Goal: Find specific fact: Find specific fact

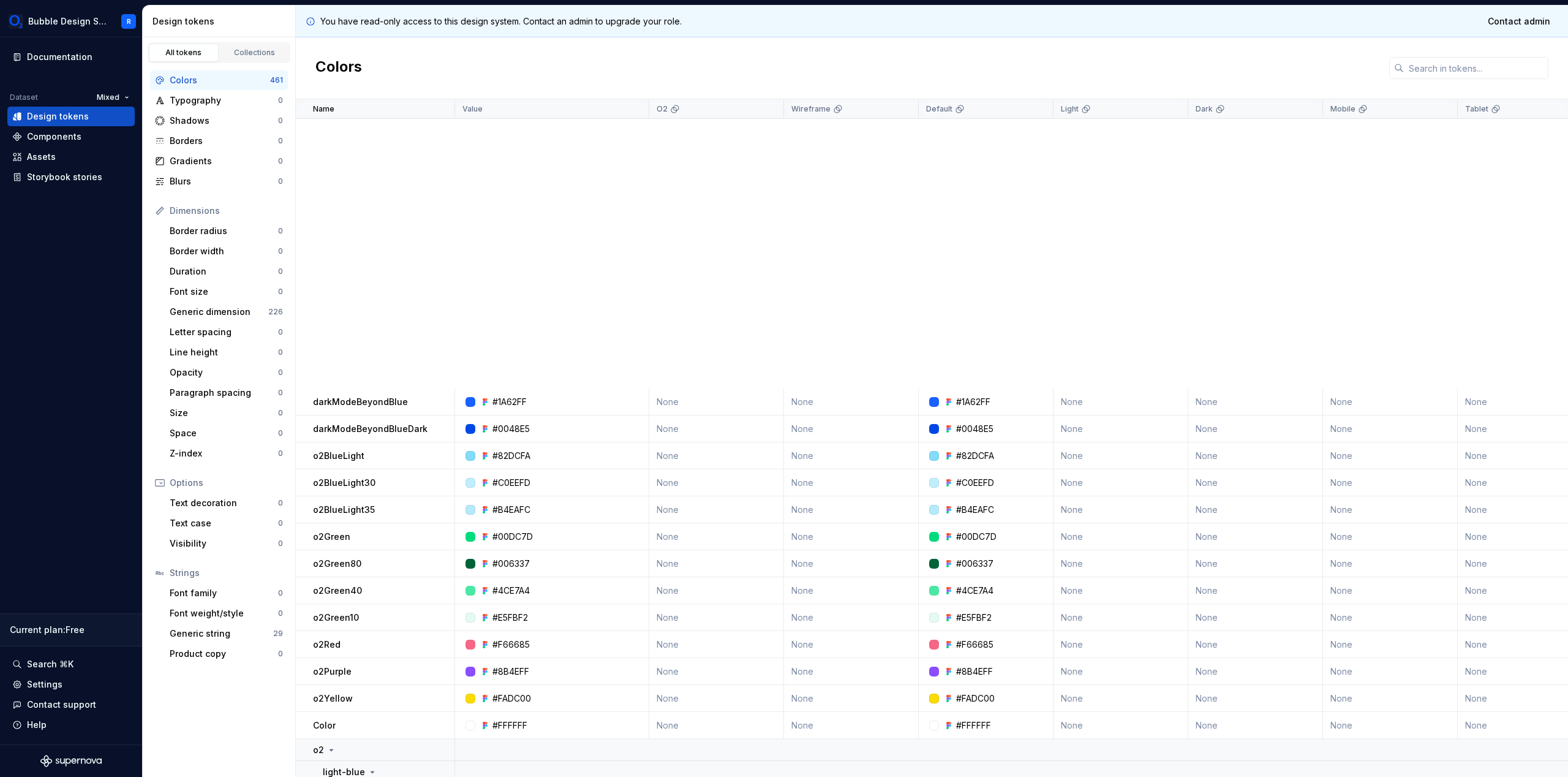
scroll to position [549, 0]
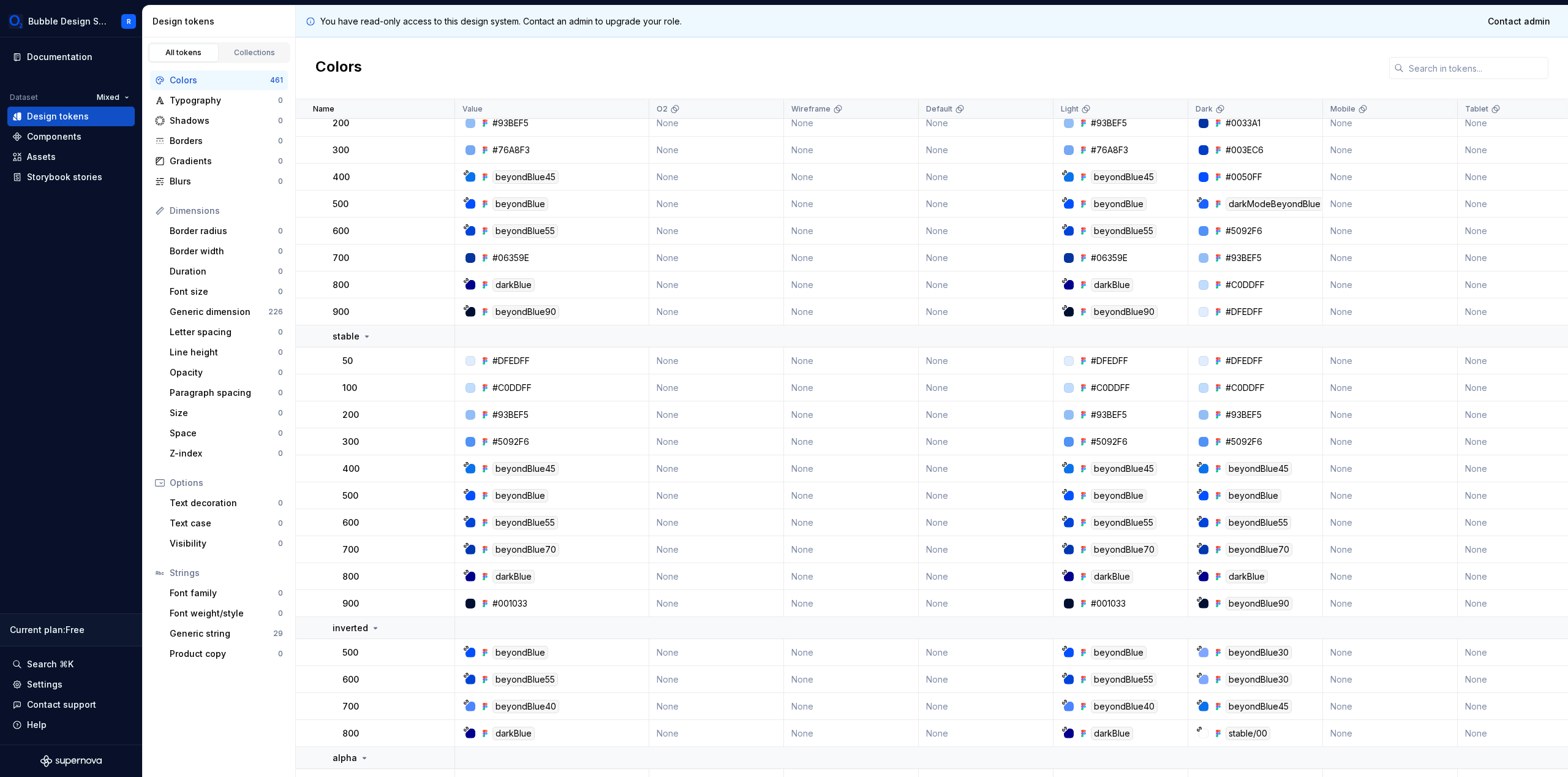
scroll to position [1945, 0]
click at [1277, 201] on div "darkModeBeyondBlue" at bounding box center [1274, 201] width 98 height 14
click at [1335, 60] on div "Colors" at bounding box center [932, 68] width 1272 height 62
